Goal: Information Seeking & Learning: Learn about a topic

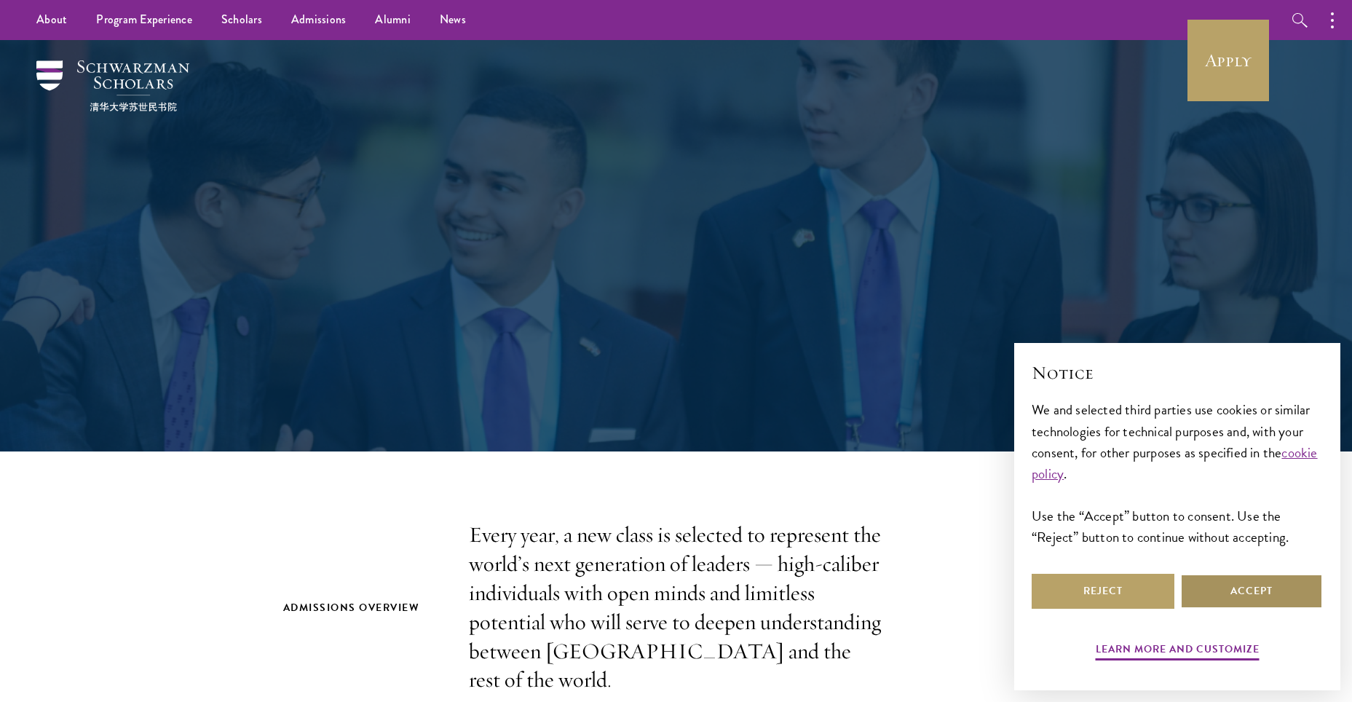
click at [1232, 583] on button "Accept" at bounding box center [1251, 591] width 143 height 35
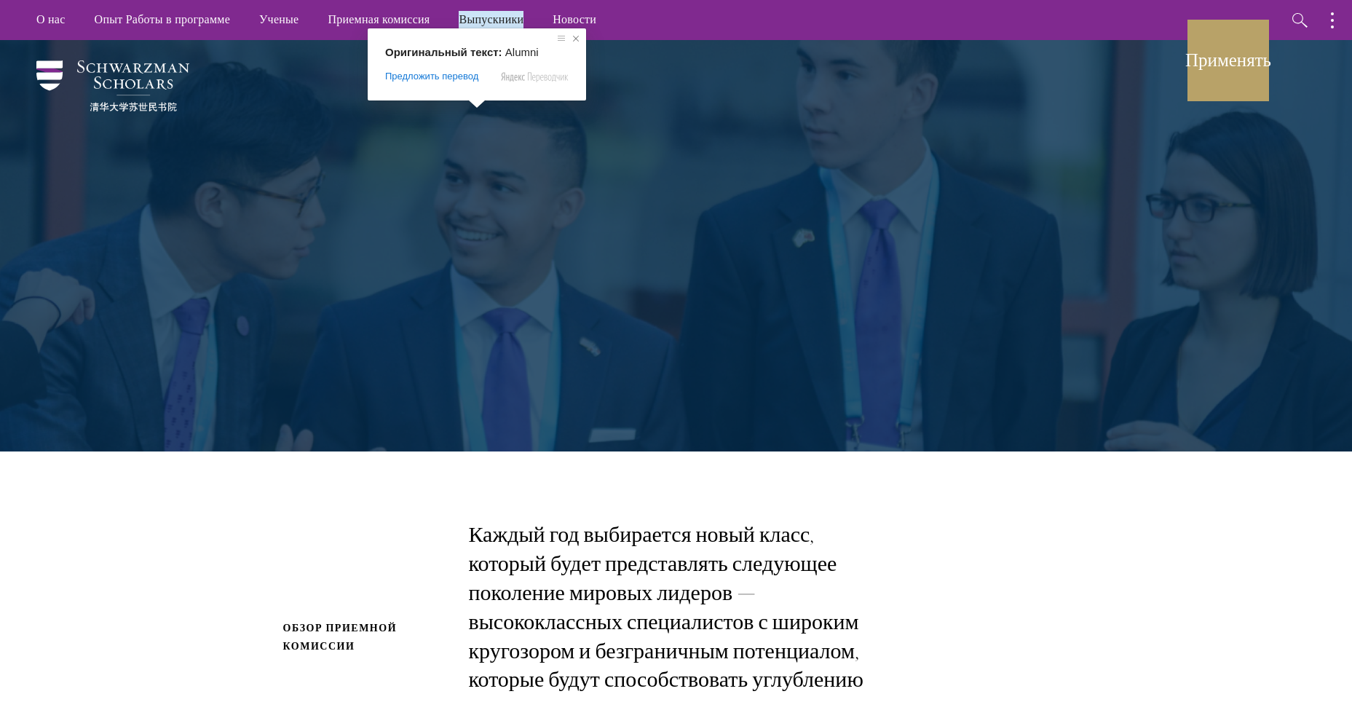
click at [576, 36] on span at bounding box center [576, 38] width 15 height 15
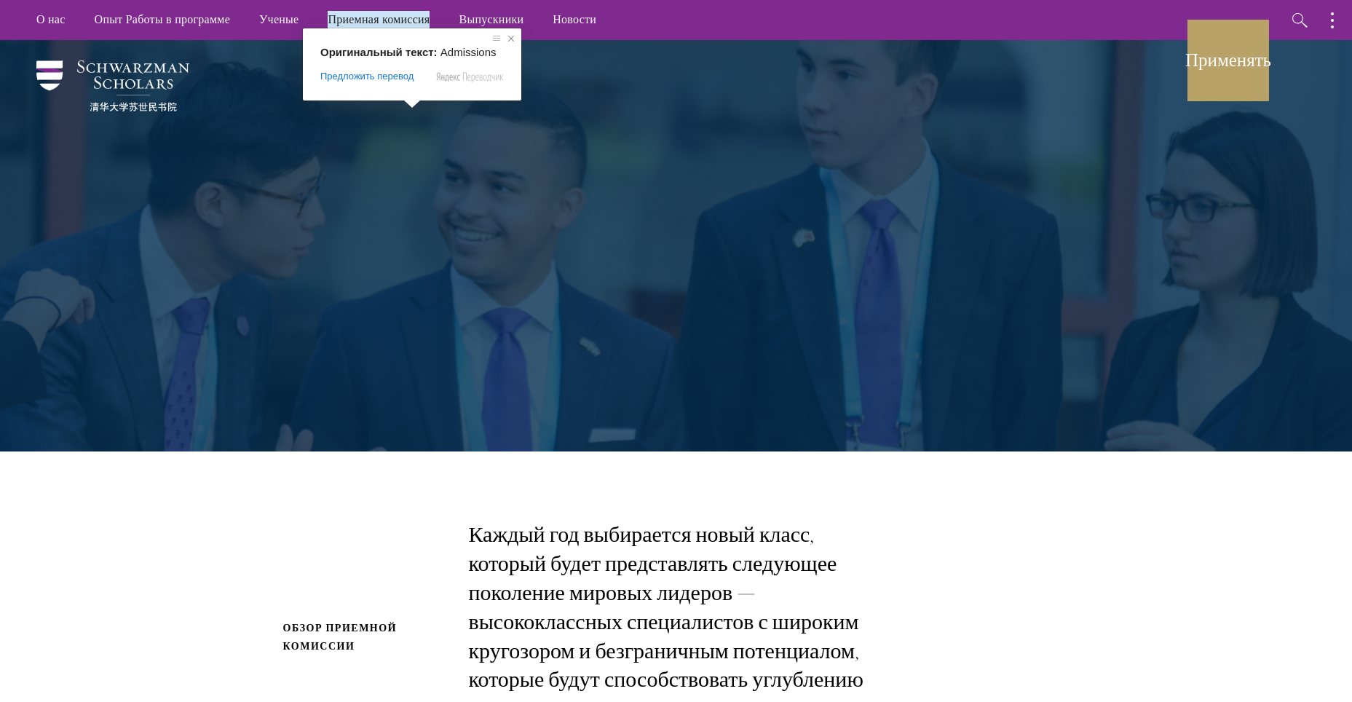
click at [509, 38] on span at bounding box center [511, 38] width 15 height 15
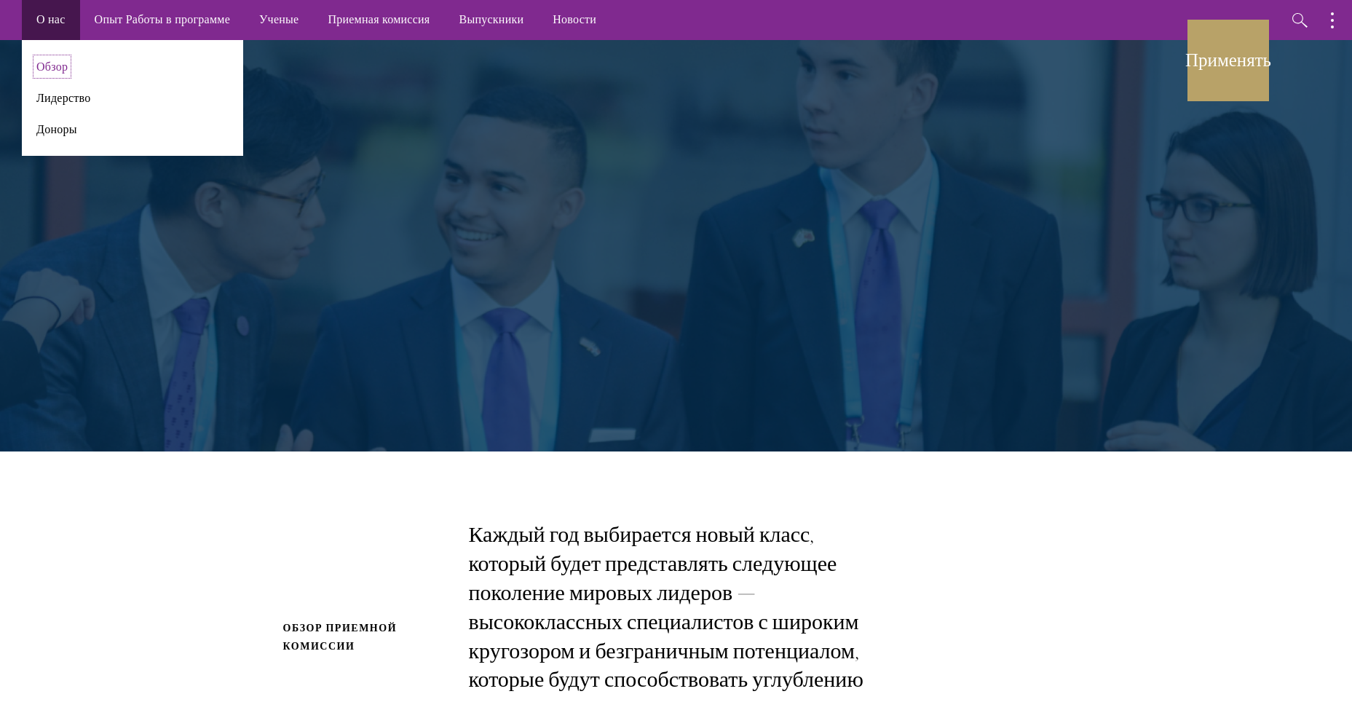
click at [63, 67] on ya-tr-span "Обзор" at bounding box center [51, 66] width 31 height 17
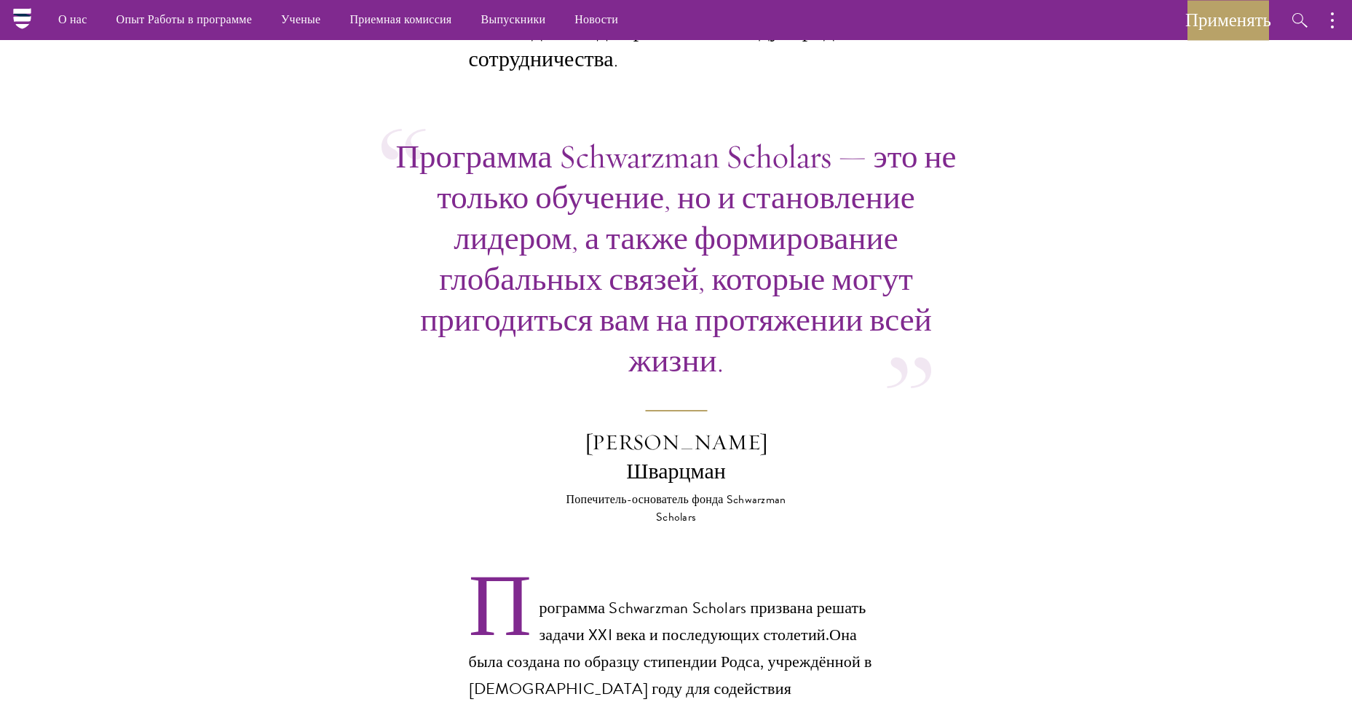
scroll to position [122, 0]
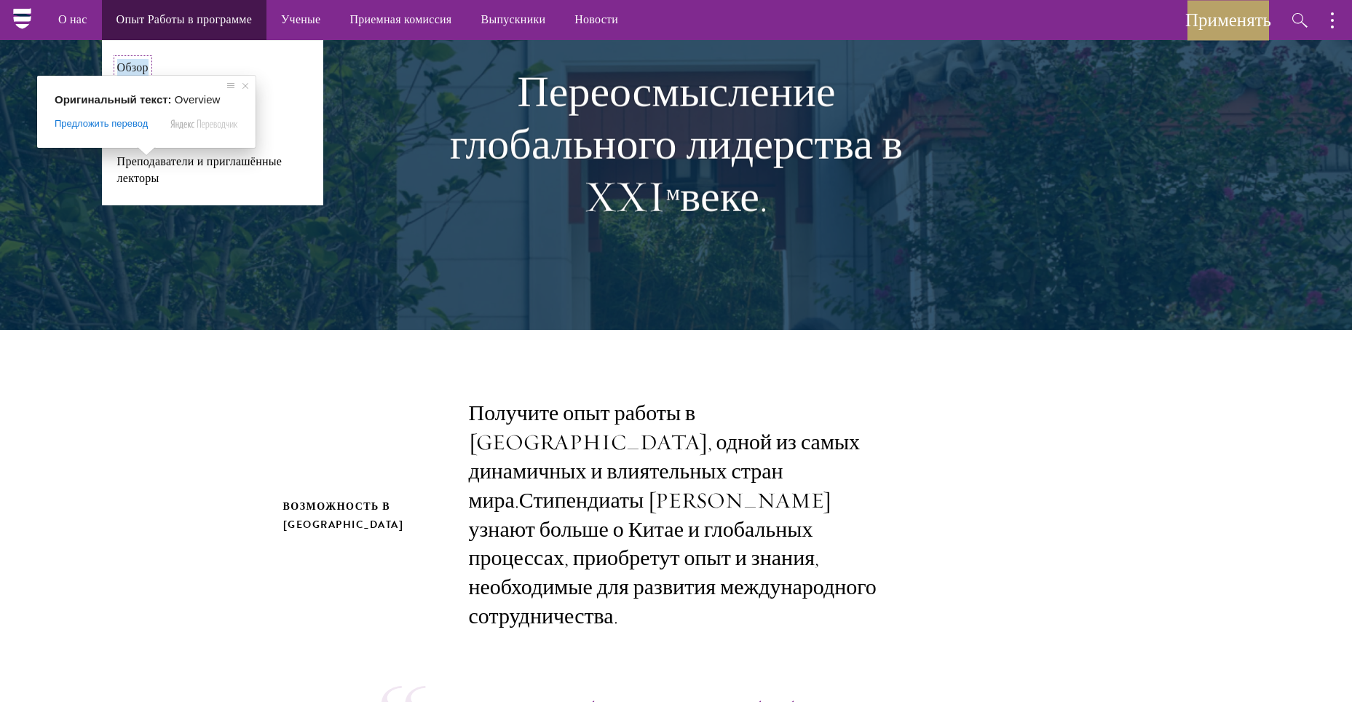
click at [132, 64] on ya-tr-span "Обзор" at bounding box center [132, 67] width 31 height 17
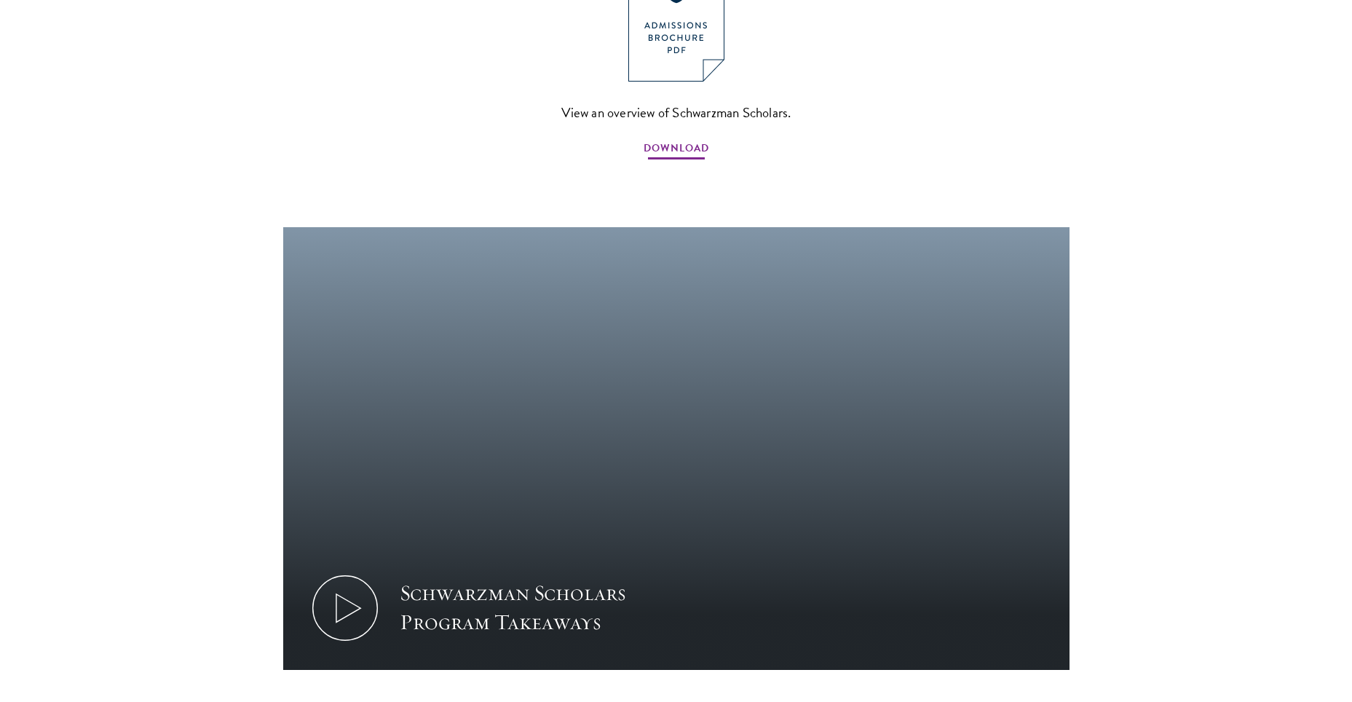
scroll to position [1092, 0]
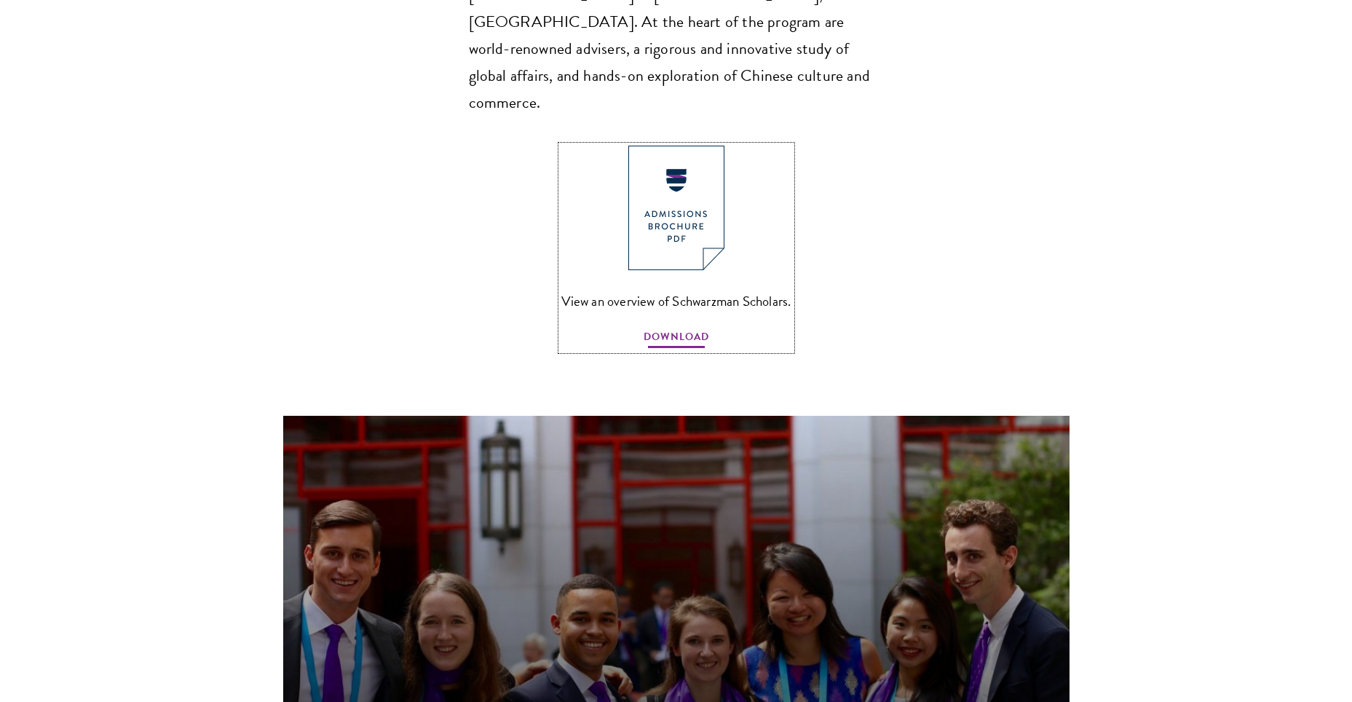
click at [702, 328] on span "DOWNLOAD" at bounding box center [677, 339] width 66 height 23
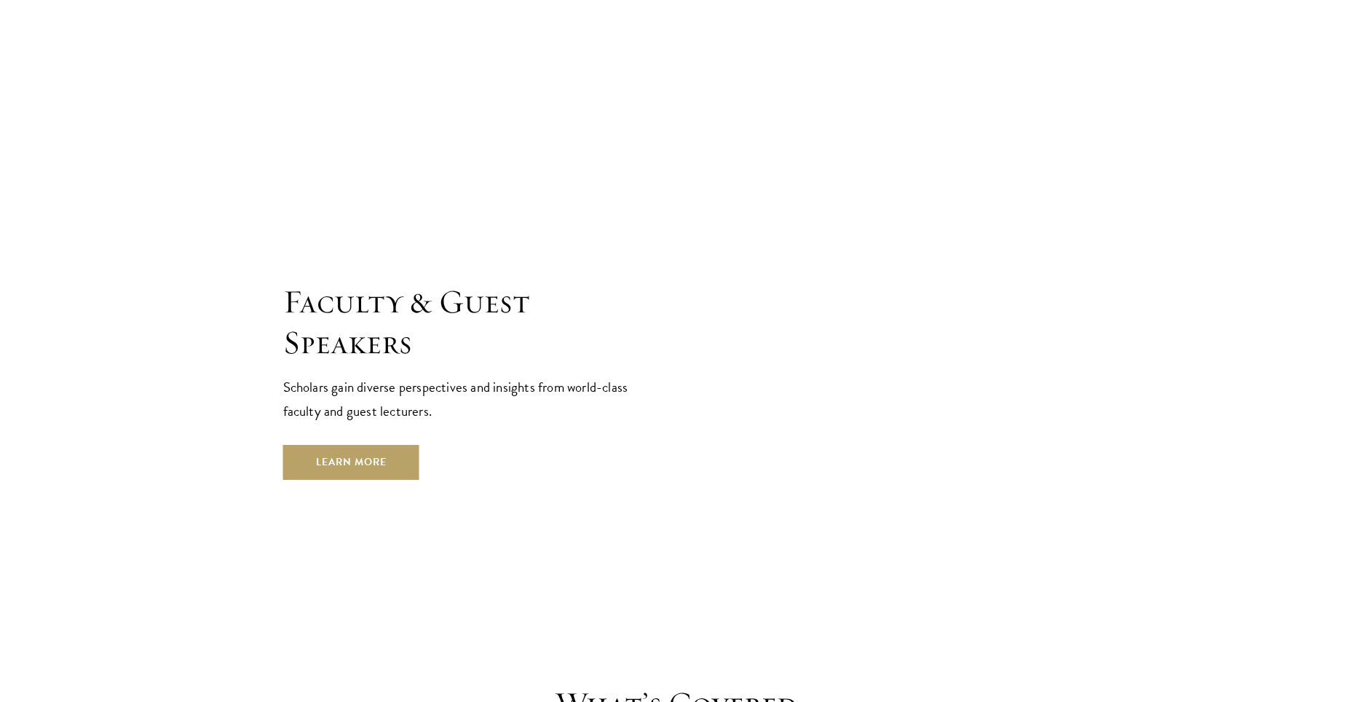
scroll to position [5219, 0]
